Goal: Task Accomplishment & Management: Use online tool/utility

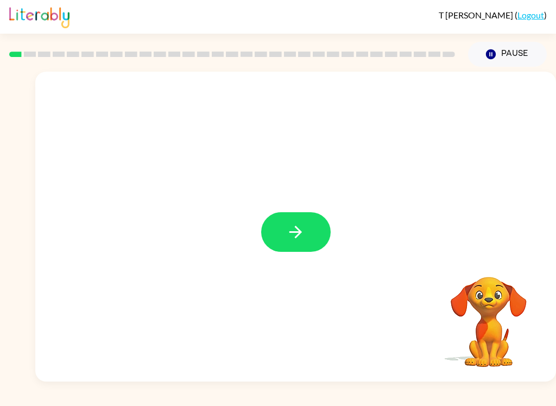
click at [283, 228] on button "button" at bounding box center [295, 232] width 69 height 40
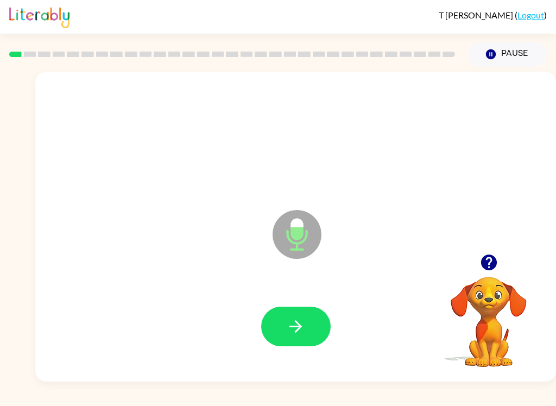
click at [325, 323] on button "button" at bounding box center [295, 327] width 69 height 40
click at [308, 325] on button "button" at bounding box center [295, 327] width 69 height 40
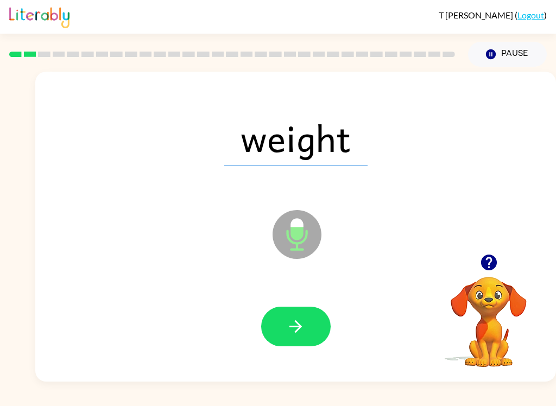
click at [304, 325] on icon "button" at bounding box center [295, 326] width 19 height 19
click at [317, 327] on button "button" at bounding box center [295, 327] width 69 height 40
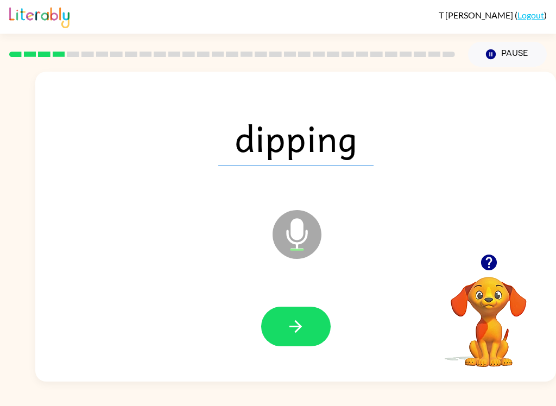
click at [318, 333] on button "button" at bounding box center [295, 327] width 69 height 40
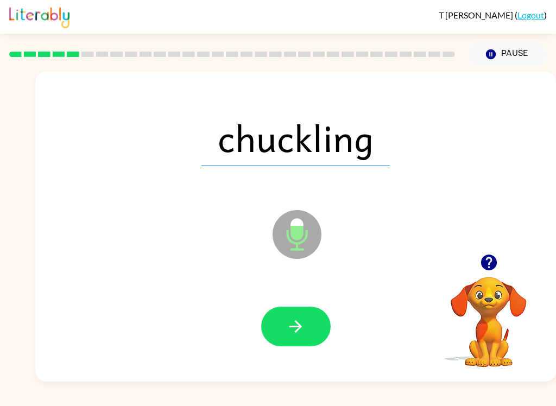
click at [304, 332] on icon "button" at bounding box center [295, 326] width 19 height 19
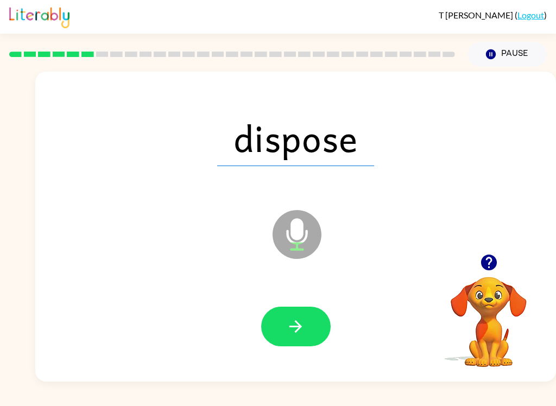
click at [309, 332] on button "button" at bounding box center [295, 327] width 69 height 40
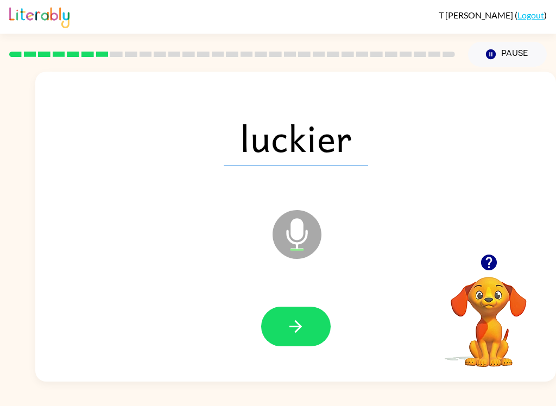
click at [322, 318] on button "button" at bounding box center [295, 327] width 69 height 40
click at [312, 332] on button "button" at bounding box center [295, 327] width 69 height 40
click at [317, 332] on button "button" at bounding box center [295, 327] width 69 height 40
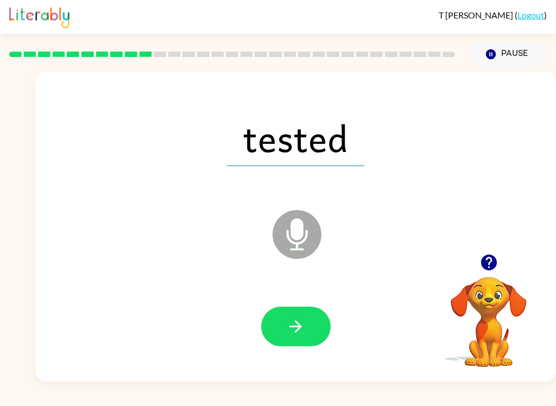
click at [317, 326] on button "button" at bounding box center [295, 327] width 69 height 40
click at [315, 328] on button "button" at bounding box center [295, 327] width 69 height 40
click at [290, 323] on icon "button" at bounding box center [295, 326] width 19 height 19
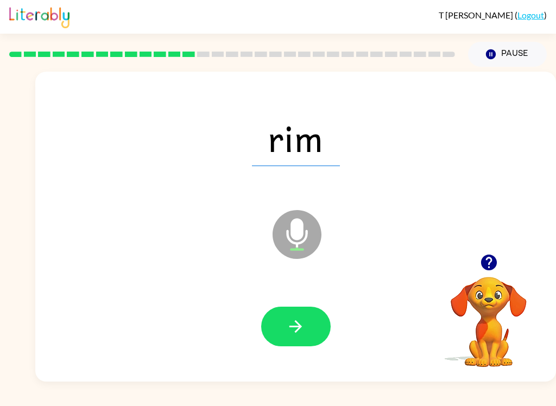
click at [290, 328] on icon "button" at bounding box center [295, 326] width 19 height 19
click at [286, 325] on button "button" at bounding box center [295, 327] width 69 height 40
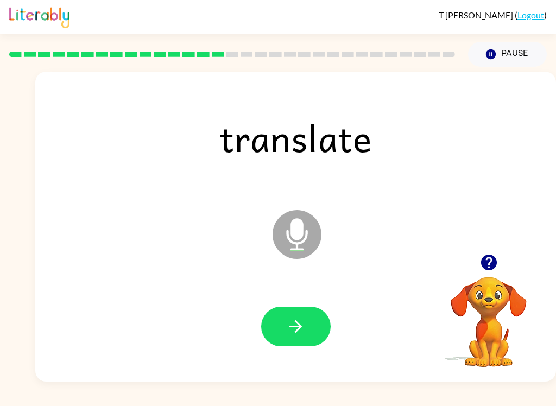
click at [294, 328] on icon "button" at bounding box center [295, 326] width 19 height 19
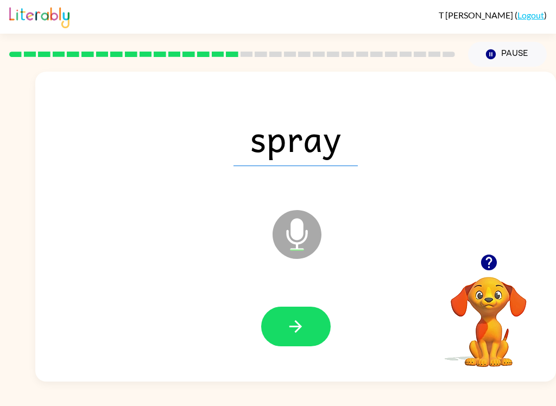
click at [294, 327] on icon "button" at bounding box center [295, 326] width 12 height 12
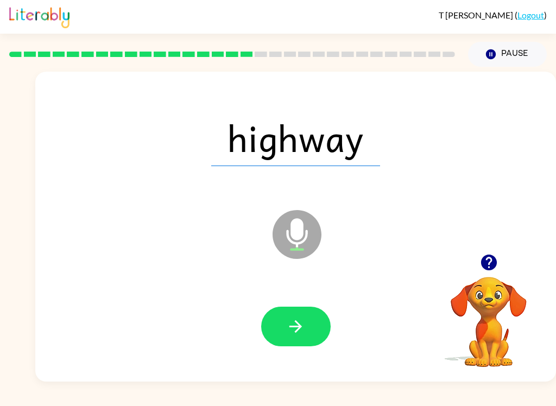
click at [299, 324] on icon "button" at bounding box center [295, 326] width 12 height 12
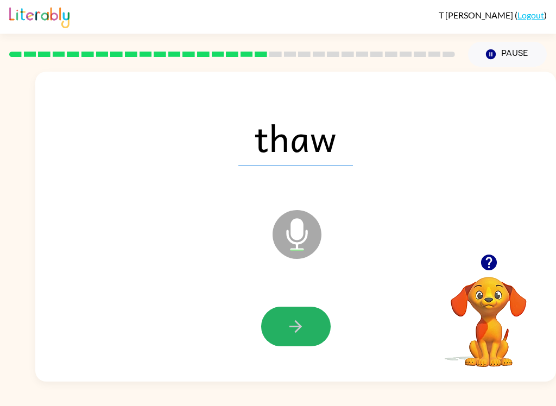
click at [295, 338] on button "button" at bounding box center [295, 327] width 69 height 40
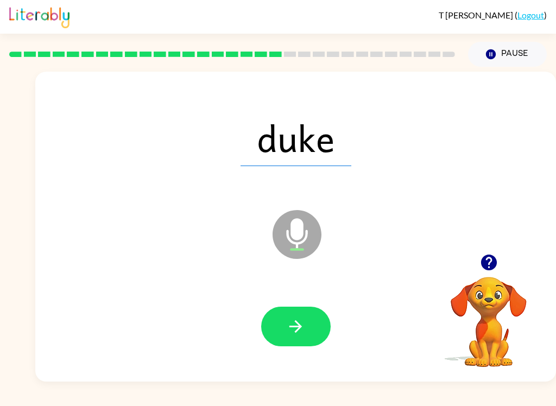
click at [295, 335] on icon "button" at bounding box center [295, 326] width 19 height 19
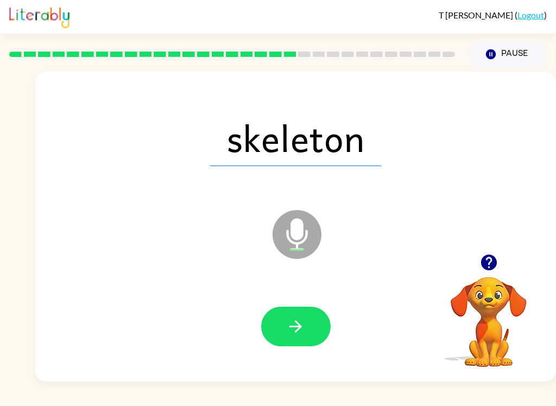
click at [300, 327] on icon "button" at bounding box center [295, 326] width 12 height 12
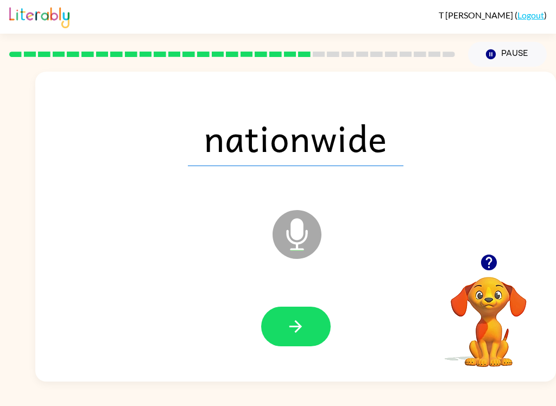
click at [276, 342] on button "button" at bounding box center [295, 327] width 69 height 40
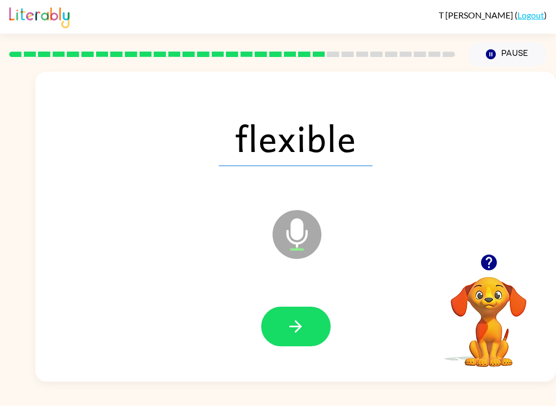
click at [296, 326] on icon "button" at bounding box center [295, 326] width 12 height 12
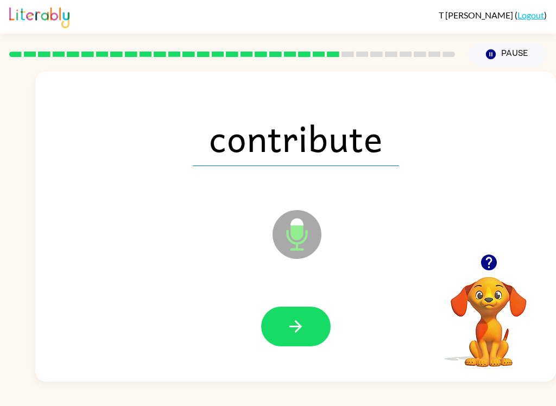
click at [291, 316] on button "button" at bounding box center [295, 327] width 69 height 40
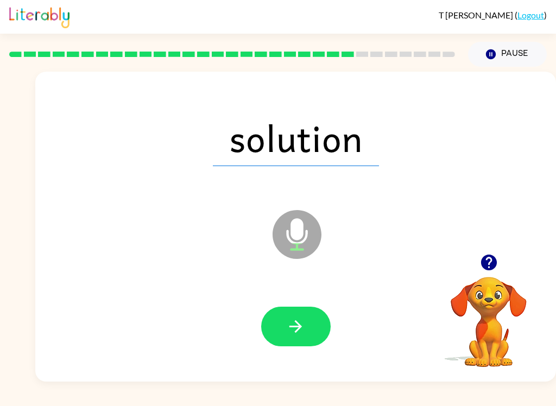
click at [305, 326] on button "button" at bounding box center [295, 327] width 69 height 40
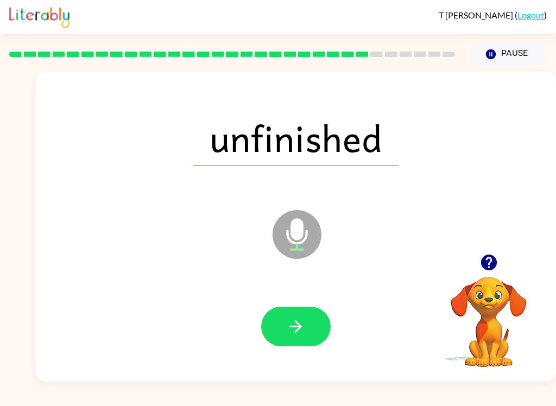
click at [309, 324] on button "button" at bounding box center [295, 327] width 69 height 40
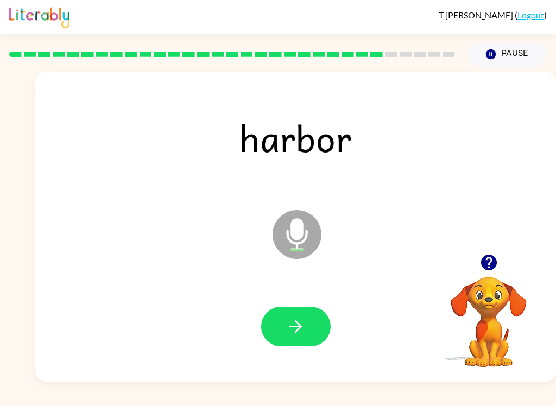
click at [291, 332] on icon "button" at bounding box center [295, 326] width 19 height 19
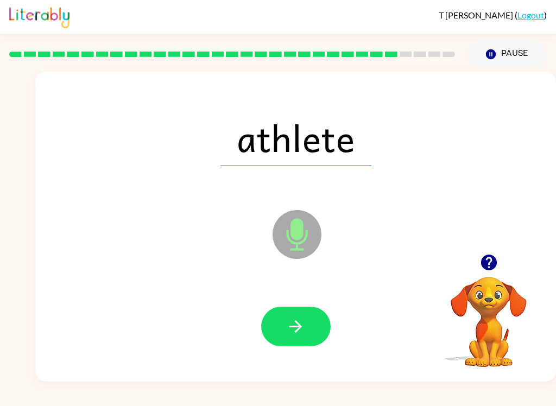
click at [298, 321] on icon "button" at bounding box center [295, 326] width 19 height 19
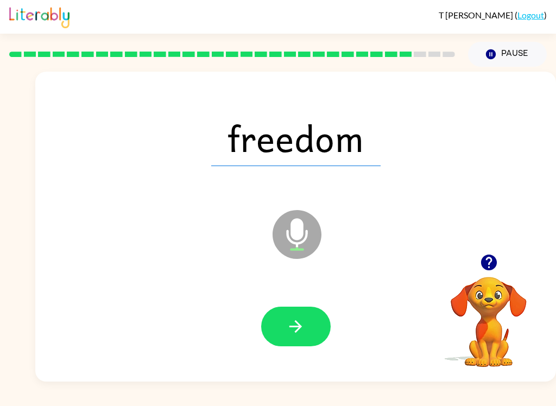
click at [286, 335] on icon "button" at bounding box center [295, 326] width 19 height 19
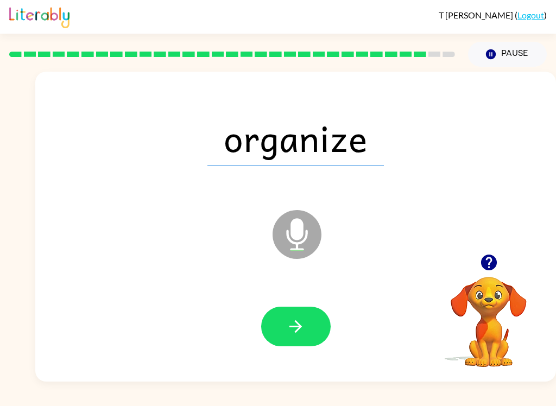
click at [275, 333] on button "button" at bounding box center [295, 327] width 69 height 40
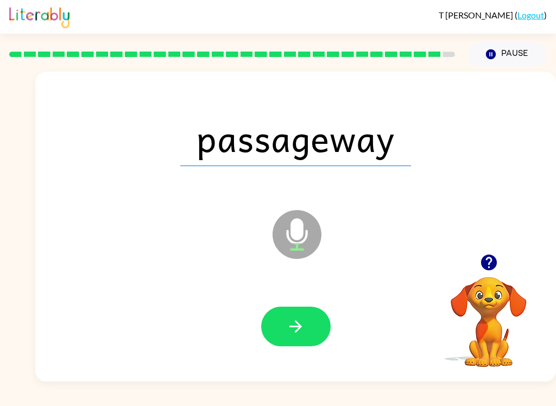
click at [296, 334] on icon "button" at bounding box center [295, 326] width 19 height 19
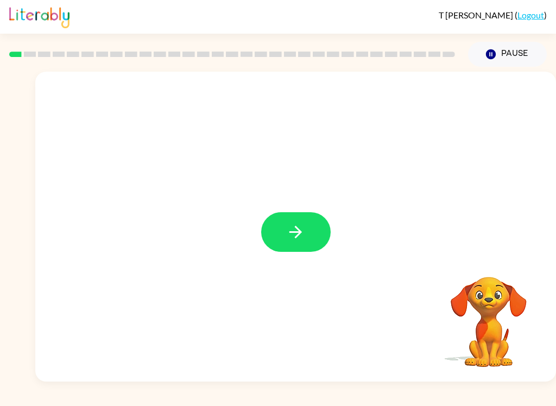
click at [285, 200] on div at bounding box center [295, 227] width 521 height 310
click at [309, 232] on button "button" at bounding box center [295, 232] width 69 height 40
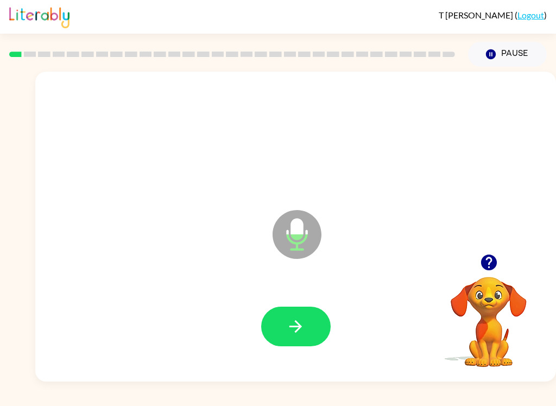
click at [320, 327] on button "button" at bounding box center [295, 327] width 69 height 40
click at [296, 327] on icon "button" at bounding box center [295, 326] width 12 height 12
click at [285, 333] on button "button" at bounding box center [295, 327] width 69 height 40
click at [281, 327] on button "button" at bounding box center [295, 327] width 69 height 40
click at [287, 332] on icon "button" at bounding box center [295, 326] width 19 height 19
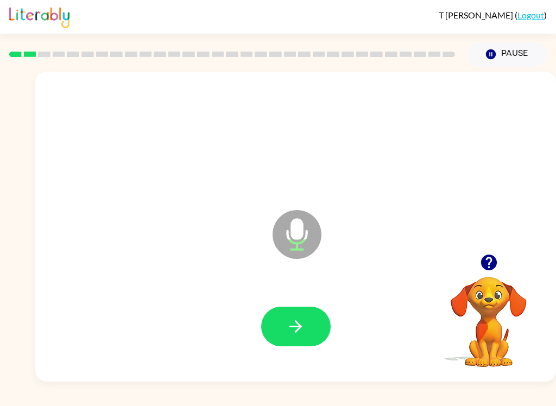
click at [485, 261] on icon "button" at bounding box center [489, 263] width 16 height 16
click at [283, 337] on button "button" at bounding box center [295, 327] width 69 height 40
click at [288, 327] on icon "button" at bounding box center [295, 326] width 19 height 19
click at [295, 321] on icon "button" at bounding box center [295, 326] width 12 height 12
click at [289, 318] on icon "button" at bounding box center [295, 326] width 19 height 19
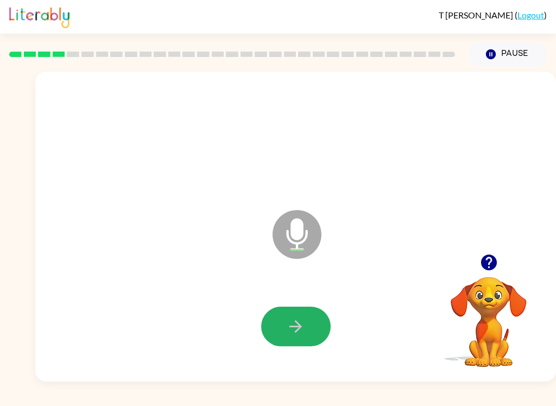
click at [286, 326] on icon "button" at bounding box center [295, 326] width 19 height 19
click at [306, 322] on button "button" at bounding box center [295, 327] width 69 height 40
click at [283, 328] on button "button" at bounding box center [295, 327] width 69 height 40
click at [294, 312] on button "button" at bounding box center [295, 327] width 69 height 40
click at [271, 320] on button "button" at bounding box center [295, 327] width 69 height 40
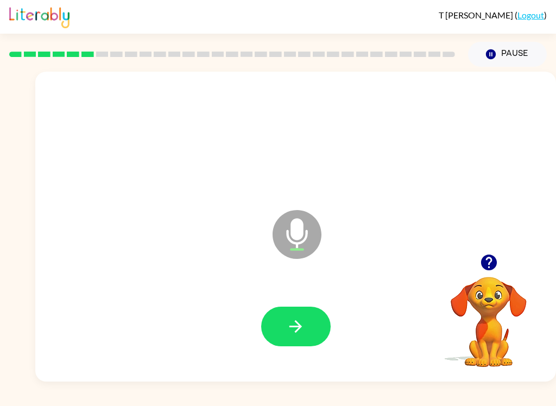
click at [271, 320] on div at bounding box center [295, 326] width 499 height 89
click at [278, 311] on button "button" at bounding box center [295, 327] width 69 height 40
click at [488, 260] on icon "button" at bounding box center [489, 263] width 16 height 16
click at [292, 323] on icon "button" at bounding box center [295, 326] width 19 height 19
click at [280, 319] on button "button" at bounding box center [295, 327] width 69 height 40
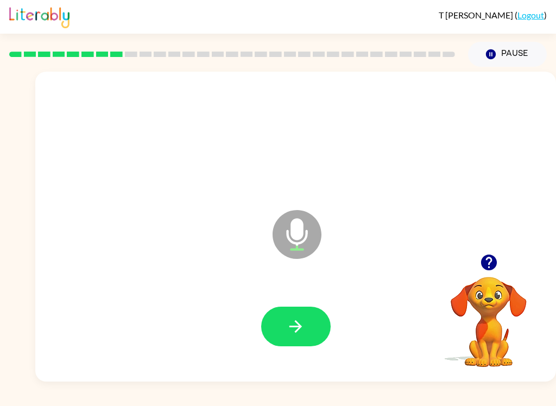
click at [486, 256] on icon "button" at bounding box center [489, 263] width 16 height 16
click at [286, 332] on button "button" at bounding box center [295, 327] width 69 height 40
click at [489, 274] on button "button" at bounding box center [489, 263] width 28 height 28
click at [281, 328] on button "button" at bounding box center [295, 327] width 69 height 40
click at [277, 312] on button "button" at bounding box center [295, 327] width 69 height 40
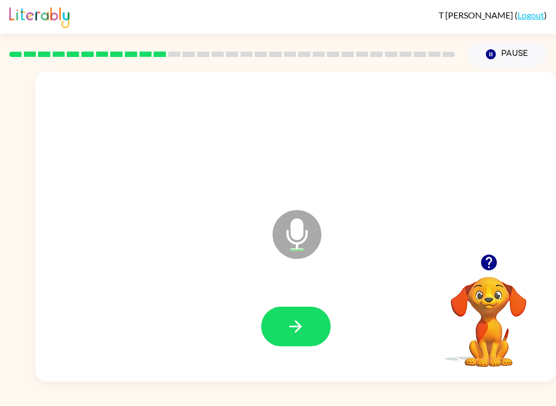
click at [271, 310] on button "button" at bounding box center [295, 327] width 69 height 40
click at [288, 328] on icon "button" at bounding box center [295, 326] width 19 height 19
click at [281, 312] on button "button" at bounding box center [295, 327] width 69 height 40
click at [270, 315] on button "button" at bounding box center [295, 327] width 69 height 40
click at [285, 321] on button "button" at bounding box center [295, 327] width 69 height 40
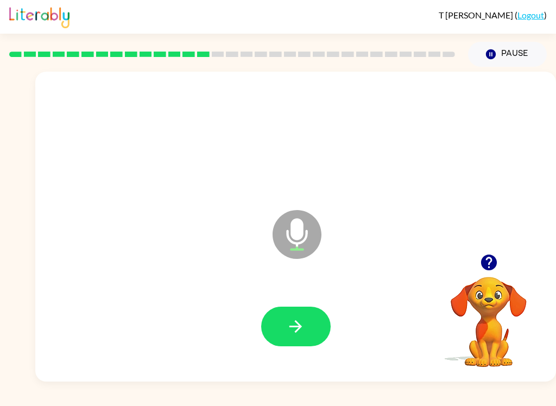
click at [294, 310] on button "button" at bounding box center [295, 327] width 69 height 40
click at [299, 340] on button "button" at bounding box center [295, 327] width 69 height 40
click at [267, 318] on button "button" at bounding box center [295, 327] width 69 height 40
click at [280, 344] on button "button" at bounding box center [295, 327] width 69 height 40
click at [289, 344] on button "button" at bounding box center [295, 327] width 69 height 40
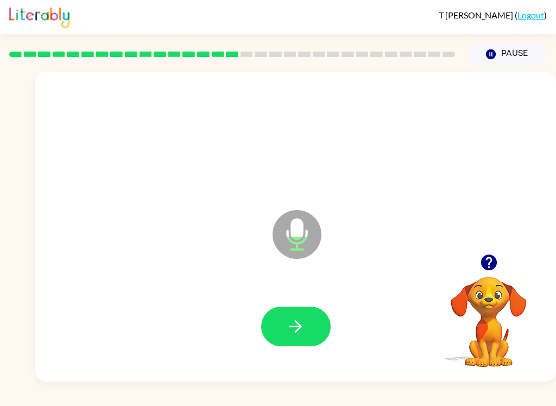
click at [308, 343] on button "button" at bounding box center [295, 327] width 69 height 40
click at [288, 337] on button "button" at bounding box center [295, 327] width 69 height 40
click at [298, 318] on icon "button" at bounding box center [295, 326] width 19 height 19
click at [284, 327] on button "button" at bounding box center [295, 327] width 69 height 40
click at [280, 314] on button "button" at bounding box center [295, 327] width 69 height 40
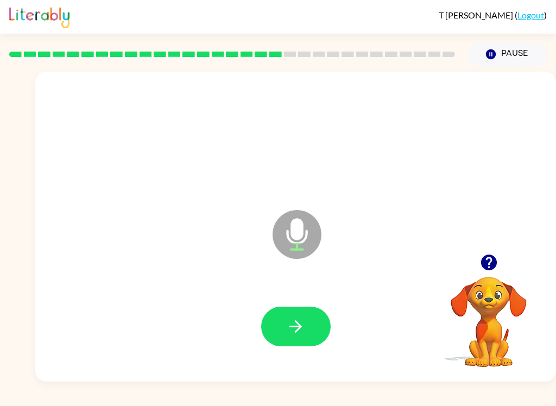
click at [317, 328] on button "button" at bounding box center [295, 327] width 69 height 40
click at [300, 325] on icon "button" at bounding box center [295, 326] width 12 height 12
click at [270, 334] on button "button" at bounding box center [295, 327] width 69 height 40
click at [305, 323] on icon "button" at bounding box center [295, 326] width 19 height 19
click at [286, 334] on button "button" at bounding box center [295, 327] width 69 height 40
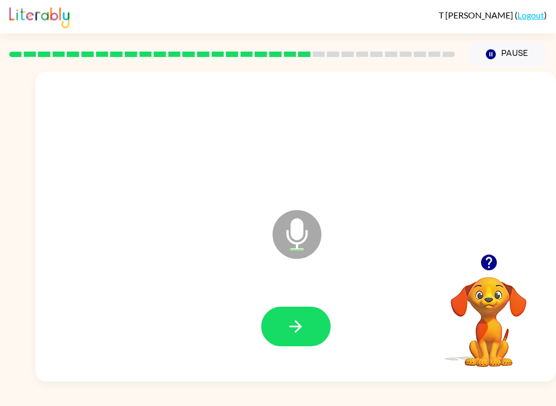
click at [302, 319] on icon "button" at bounding box center [295, 326] width 19 height 19
click at [298, 331] on icon "button" at bounding box center [295, 326] width 12 height 12
click at [268, 326] on button "button" at bounding box center [295, 327] width 69 height 40
click at [320, 318] on button "button" at bounding box center [295, 327] width 69 height 40
click at [298, 332] on icon "button" at bounding box center [295, 326] width 19 height 19
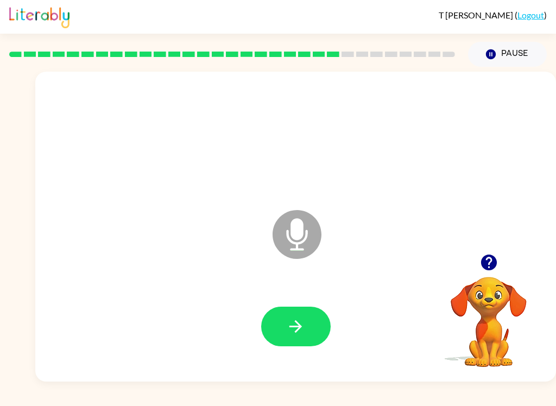
click at [301, 337] on button "button" at bounding box center [295, 327] width 69 height 40
click at [282, 330] on button "button" at bounding box center [295, 327] width 69 height 40
click at [311, 332] on button "button" at bounding box center [295, 327] width 69 height 40
click at [289, 334] on icon "button" at bounding box center [295, 326] width 19 height 19
click at [299, 324] on icon "button" at bounding box center [295, 326] width 12 height 12
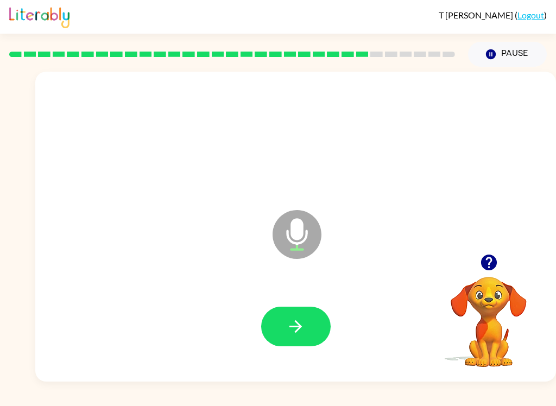
click at [287, 340] on button "button" at bounding box center [295, 327] width 69 height 40
click at [285, 336] on button "button" at bounding box center [295, 327] width 69 height 40
click at [296, 331] on icon "button" at bounding box center [295, 326] width 12 height 12
click at [319, 324] on button "button" at bounding box center [295, 327] width 69 height 40
click at [299, 332] on icon "button" at bounding box center [295, 326] width 19 height 19
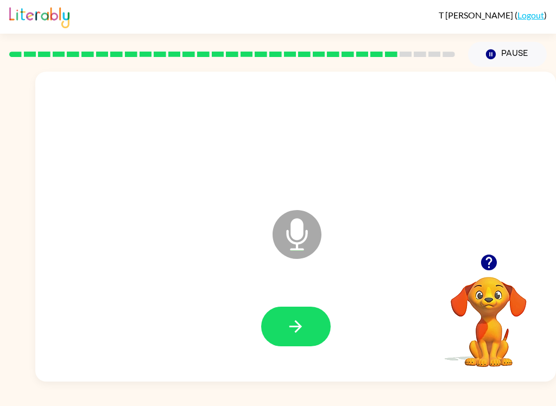
click at [298, 334] on icon "button" at bounding box center [295, 326] width 19 height 19
click at [315, 326] on button "button" at bounding box center [295, 327] width 69 height 40
click at [295, 325] on icon "button" at bounding box center [295, 326] width 19 height 19
click at [292, 328] on icon "button" at bounding box center [295, 326] width 19 height 19
click at [281, 322] on button "button" at bounding box center [295, 327] width 69 height 40
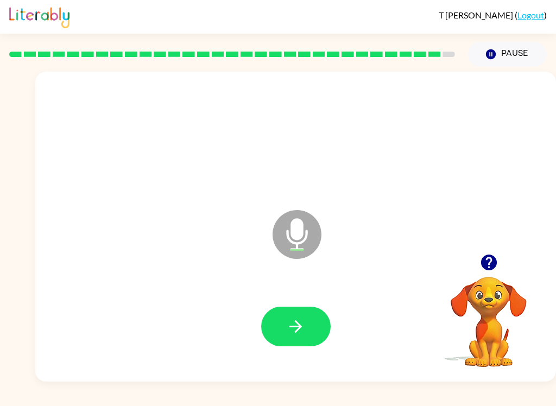
click at [313, 323] on button "button" at bounding box center [295, 327] width 69 height 40
click at [279, 336] on button "button" at bounding box center [295, 327] width 69 height 40
